Goal: Task Accomplishment & Management: Complete application form

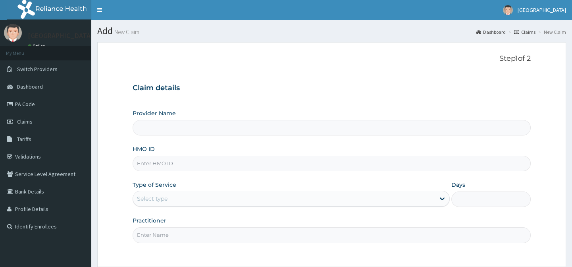
type input "[GEOGRAPHIC_DATA]"
click at [28, 154] on link "Validations" at bounding box center [45, 156] width 91 height 17
type input "[GEOGRAPHIC_DATA]"
click at [157, 160] on input "HMO ID" at bounding box center [332, 163] width 398 height 15
type input "SKN/10077/A"
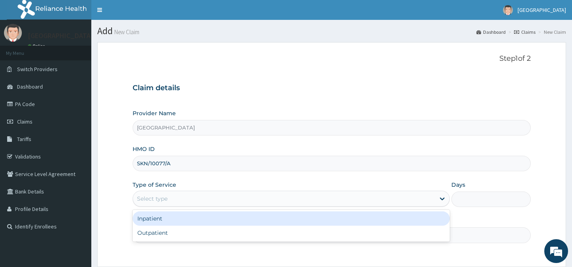
click at [173, 197] on div "Select type" at bounding box center [284, 198] width 302 height 13
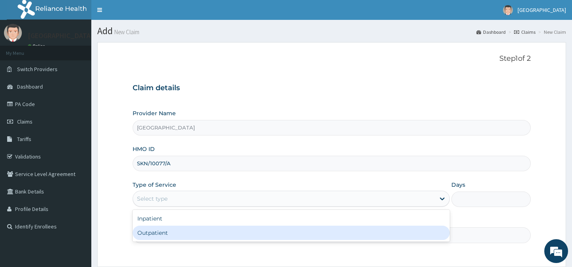
click at [153, 230] on div "Outpatient" at bounding box center [291, 232] width 317 height 14
type input "1"
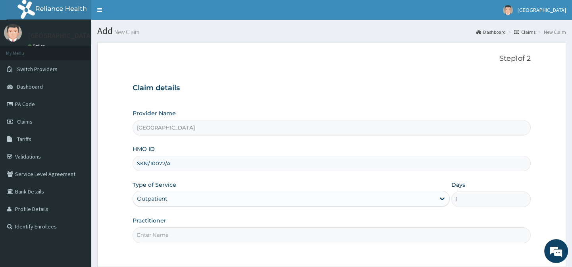
click at [152, 231] on input "Practitioner" at bounding box center [332, 234] width 398 height 15
type input "[PERSON_NAME]"
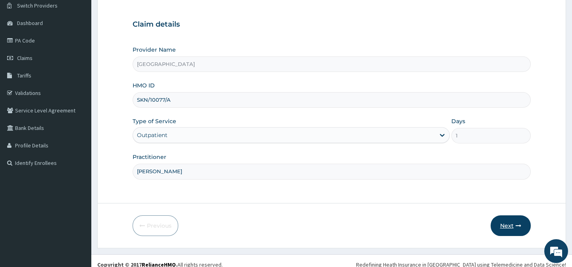
scroll to position [71, 0]
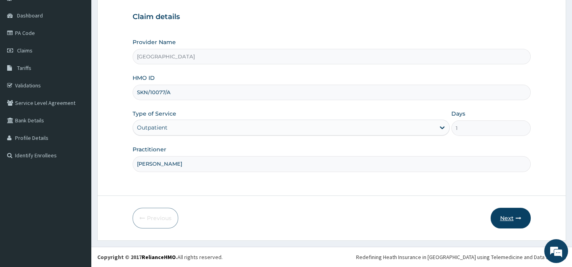
click at [510, 211] on button "Next" at bounding box center [511, 218] width 40 height 21
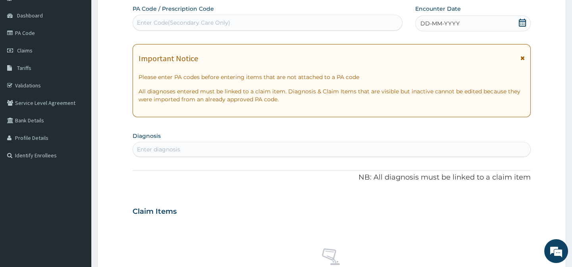
click at [523, 20] on icon at bounding box center [522, 23] width 8 height 8
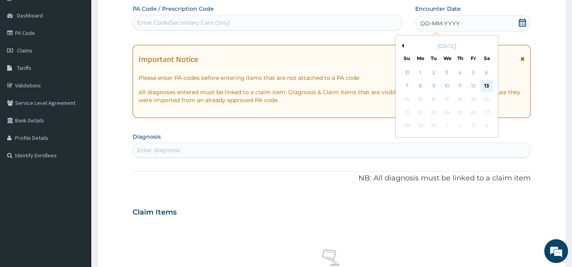
click at [489, 83] on div "13" at bounding box center [486, 86] width 12 height 12
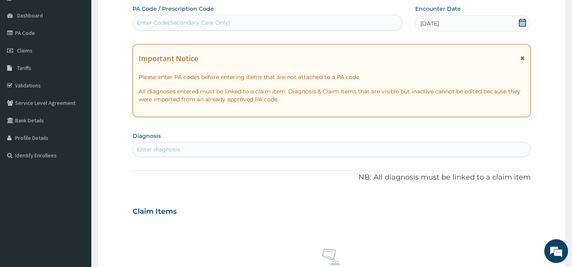
click at [166, 146] on div "Enter diagnosis" at bounding box center [158, 149] width 43 height 8
type input "E"
click at [0, 240] on aside "Emmanuel Medical Centre Online My Menu Switch Providers Dashboard PA Code Claim…" at bounding box center [45, 214] width 91 height 570
